Goal: Transaction & Acquisition: Purchase product/service

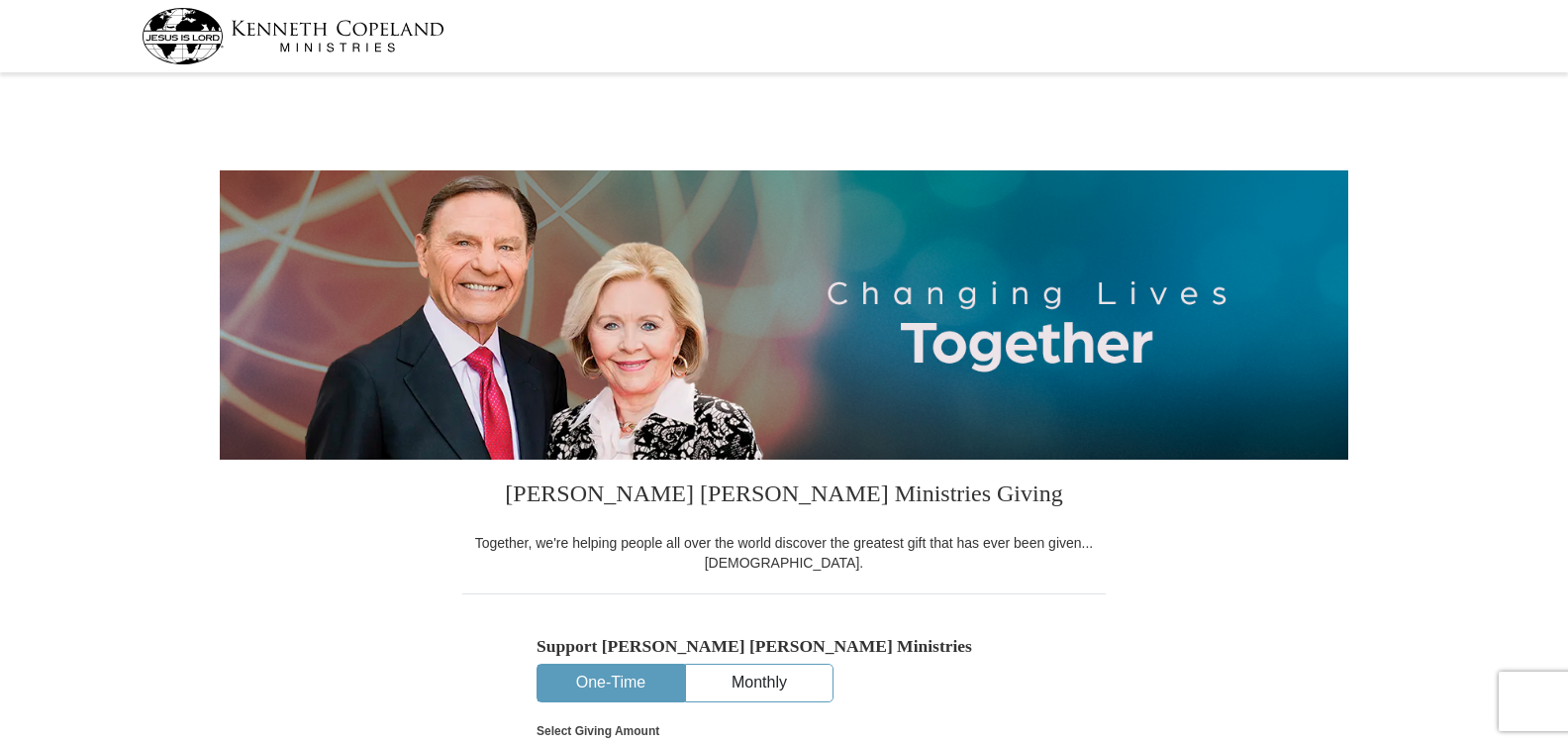
select select "GA"
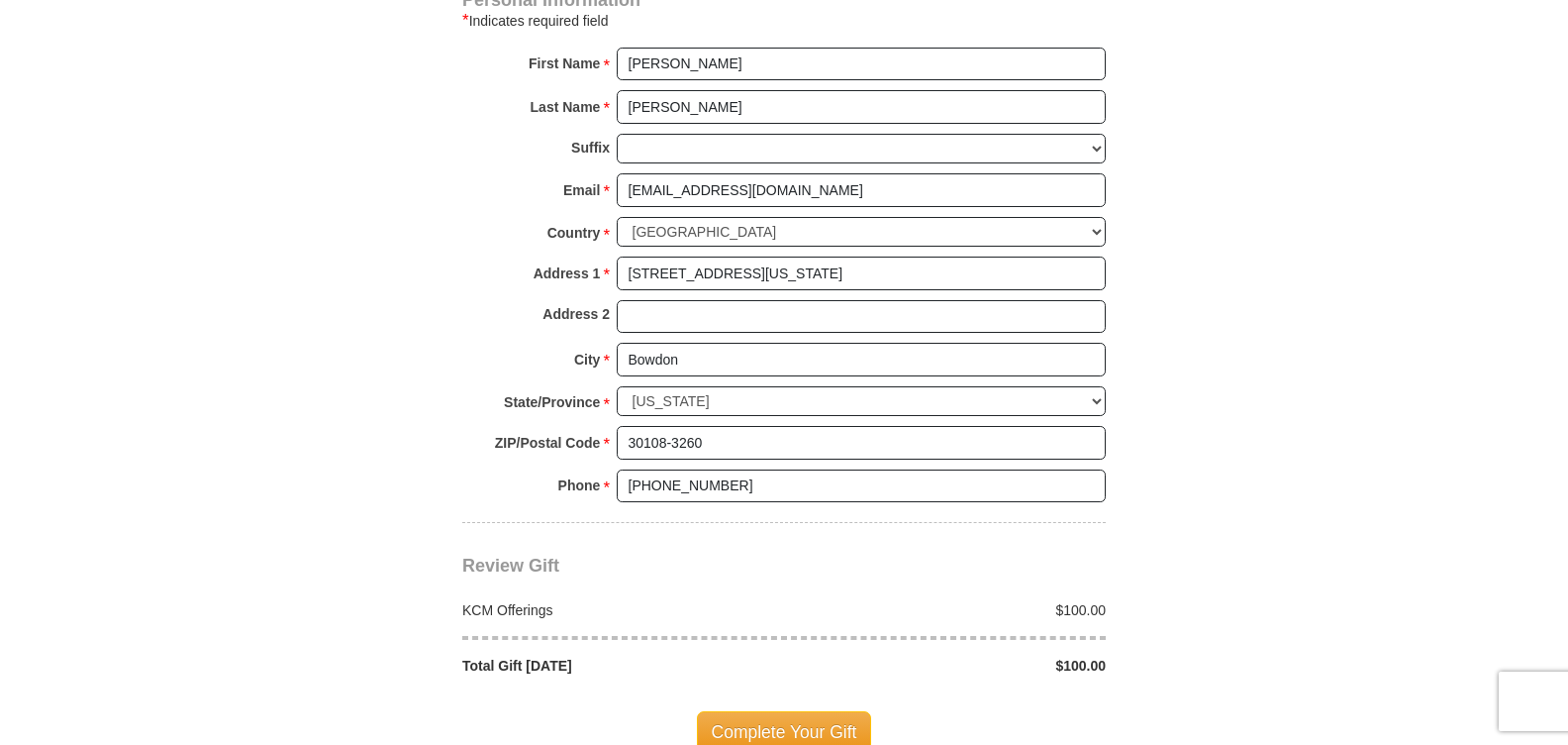
scroll to position [1387, 0]
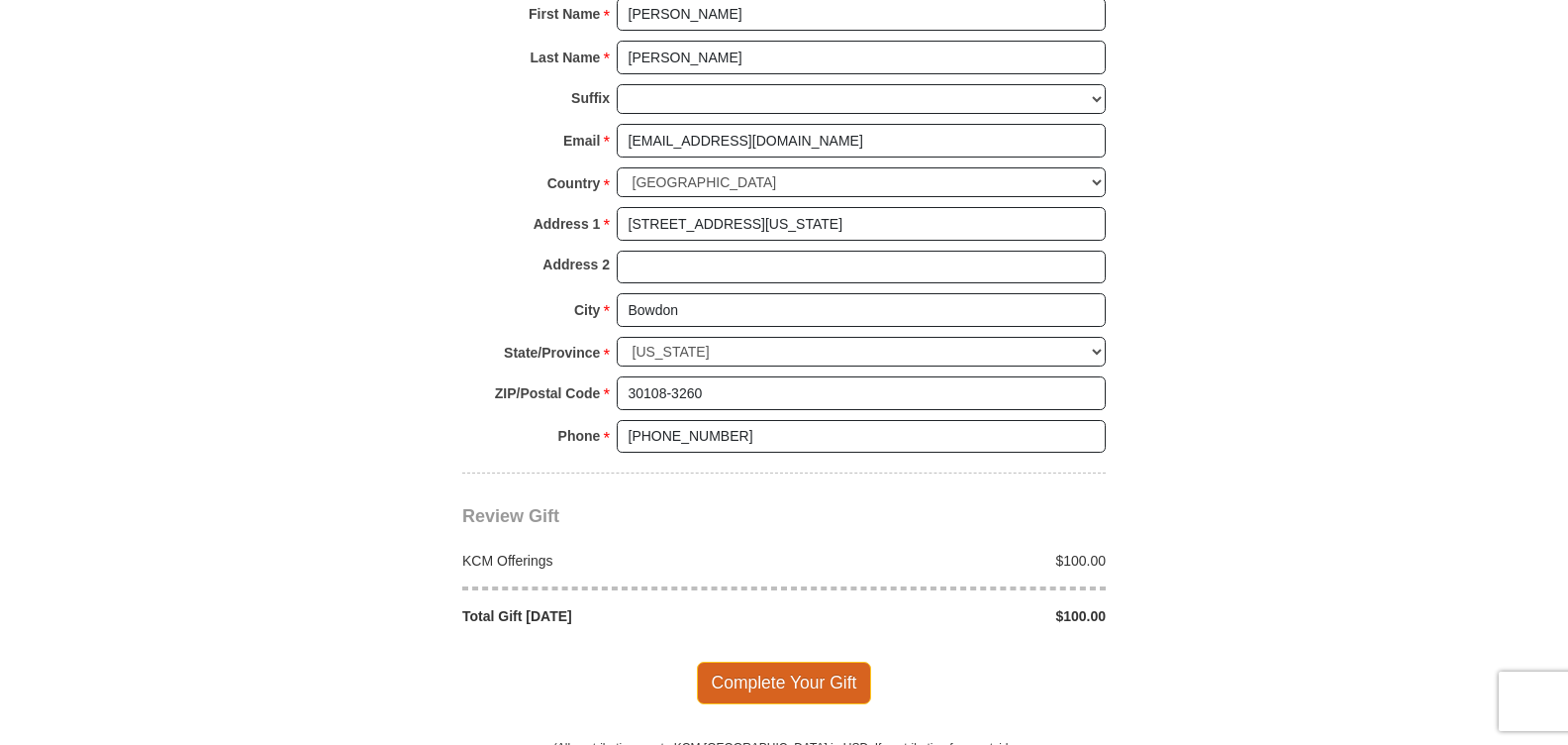
click at [753, 680] on span "Complete Your Gift" at bounding box center [784, 683] width 176 height 42
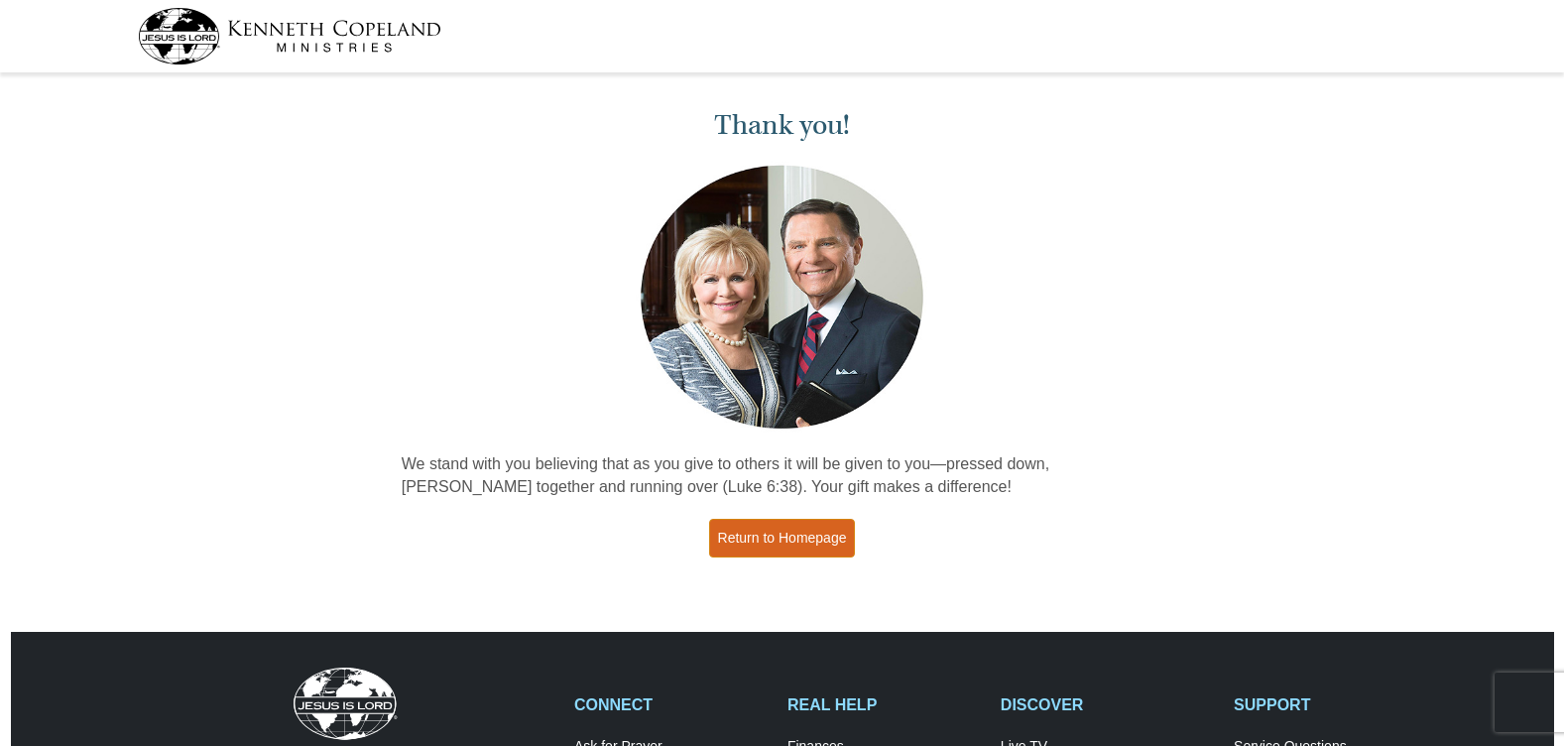
click at [826, 538] on link "Return to Homepage" at bounding box center [782, 538] width 147 height 39
